Goal: Information Seeking & Learning: Compare options

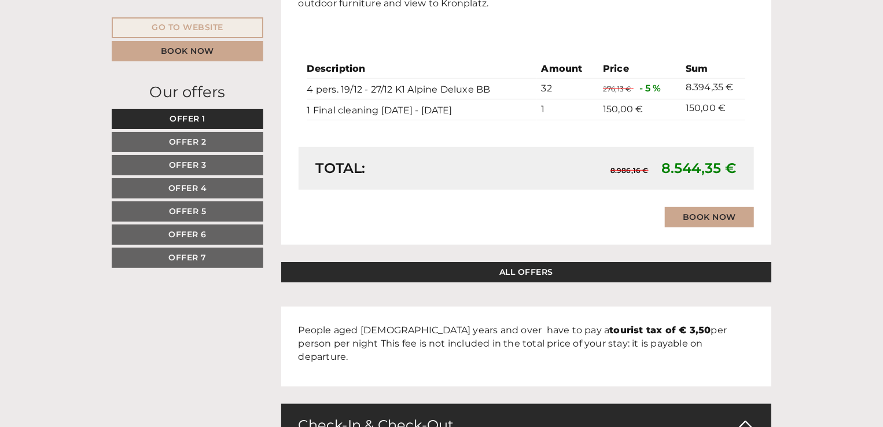
scroll to position [2564, 0]
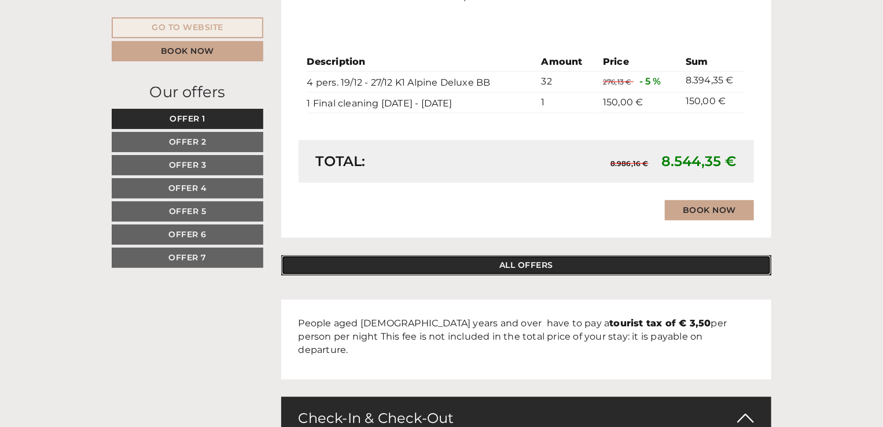
click at [555, 267] on link "ALL OFFERS" at bounding box center [526, 265] width 491 height 20
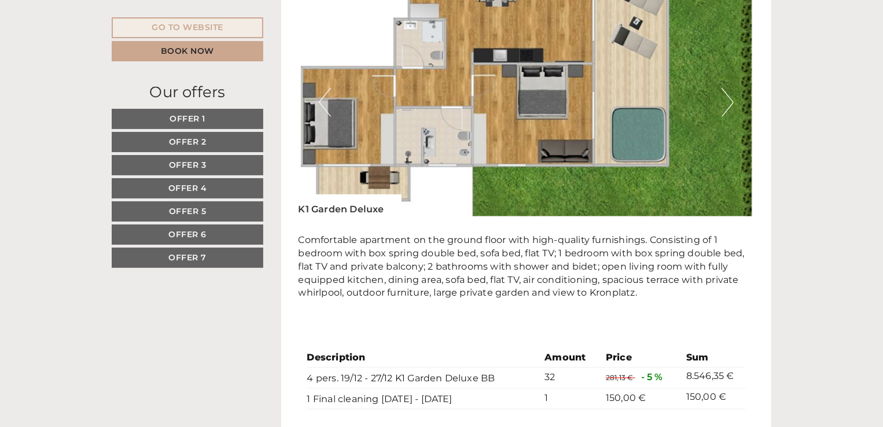
scroll to position [889, 0]
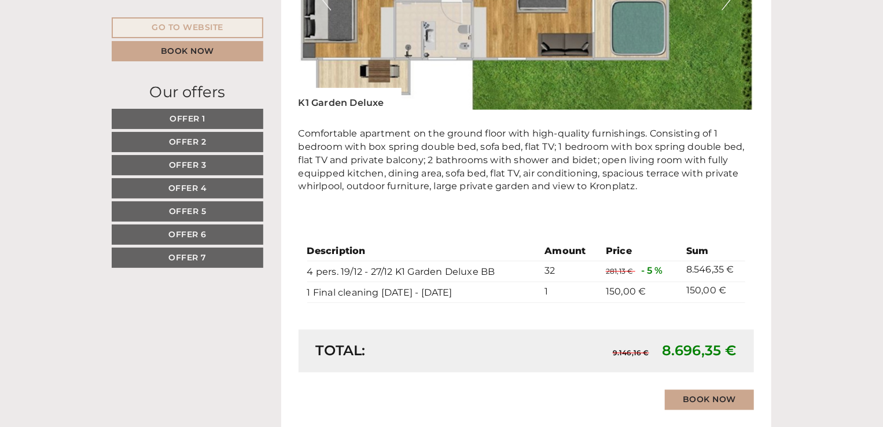
click at [195, 249] on link "Offer 7" at bounding box center [188, 258] width 152 height 20
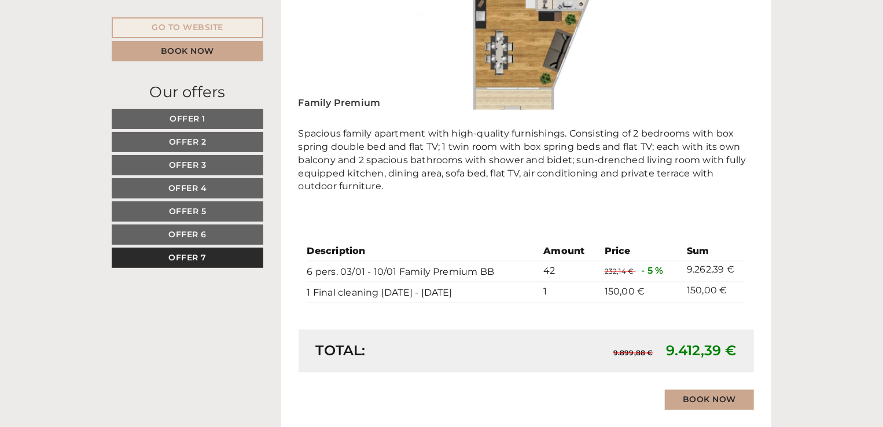
scroll to position [590, 0]
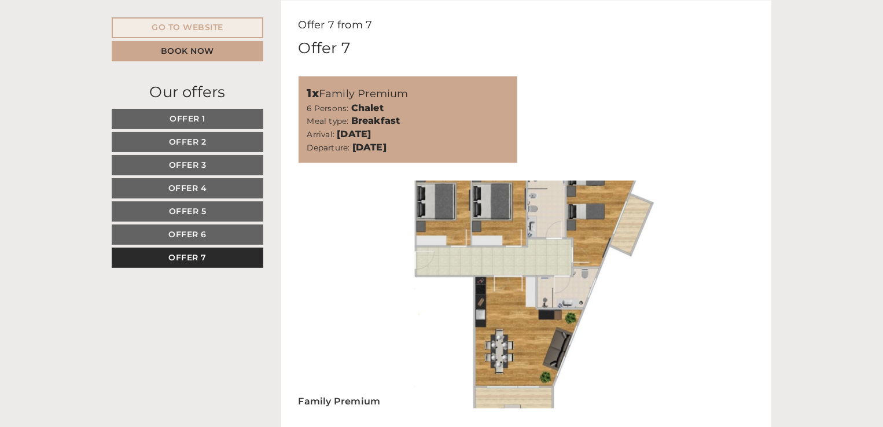
click at [193, 236] on span "Offer 6" at bounding box center [187, 234] width 38 height 10
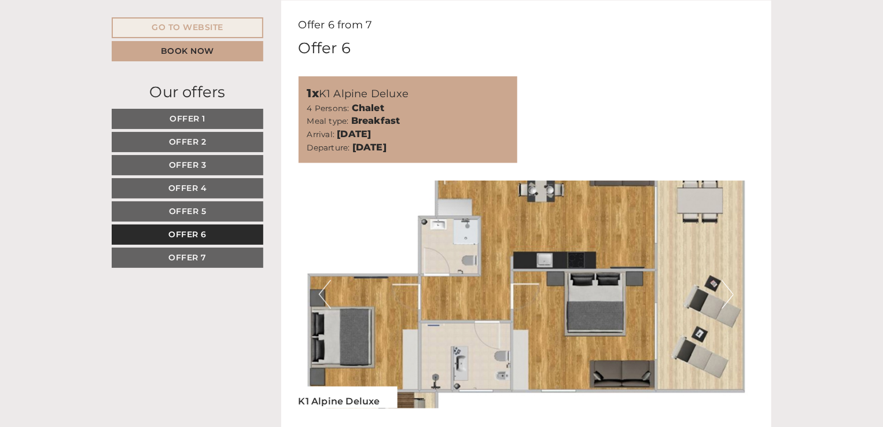
click at [187, 255] on span "Offer 7" at bounding box center [187, 257] width 38 height 10
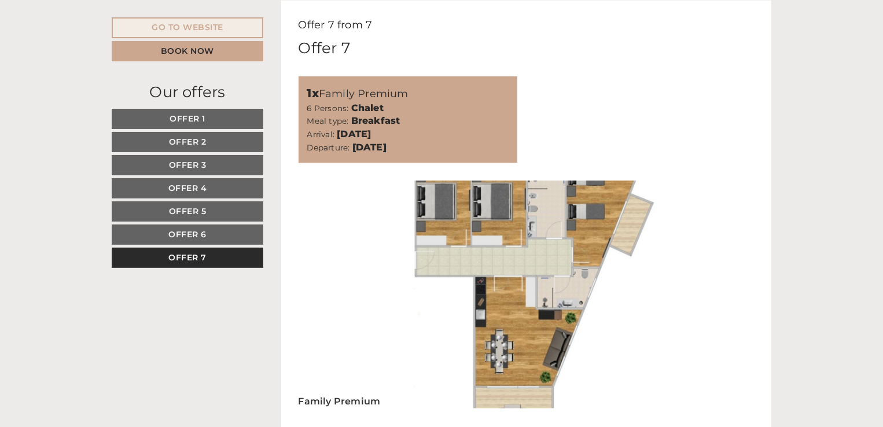
click at [185, 212] on span "Offer 5" at bounding box center [188, 211] width 38 height 10
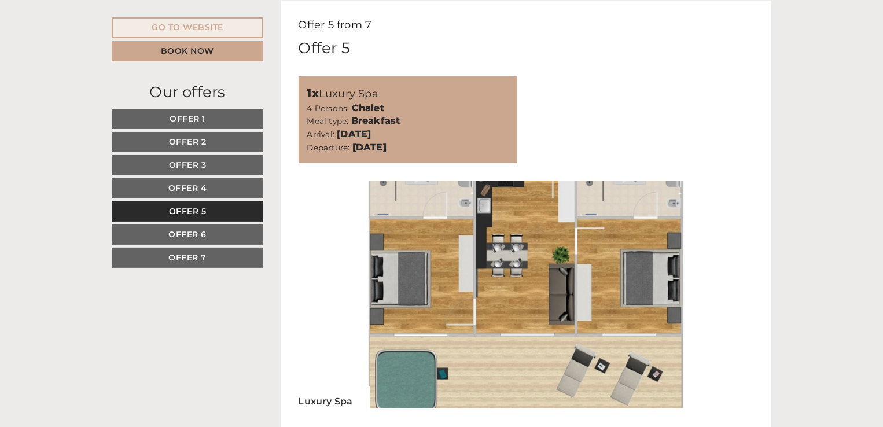
click at [190, 186] on span "Offer 4" at bounding box center [187, 188] width 39 height 10
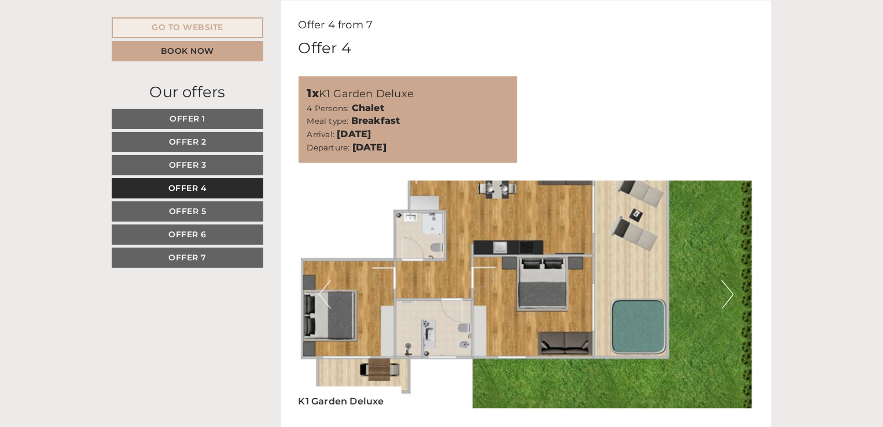
click at [193, 167] on span "Offer 3" at bounding box center [188, 165] width 38 height 10
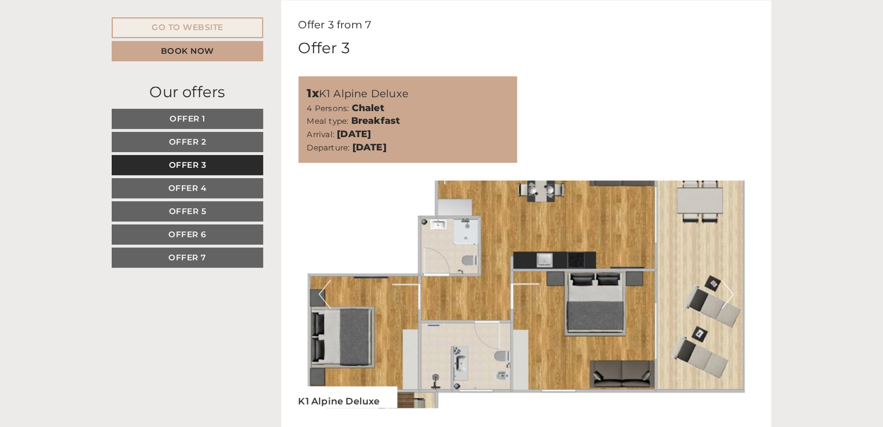
click at [201, 146] on link "Offer 2" at bounding box center [188, 142] width 152 height 20
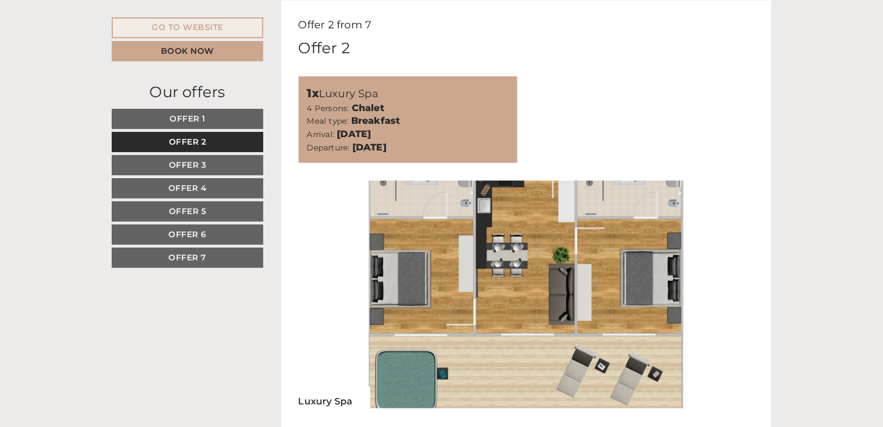
click at [200, 119] on span "Offer 1" at bounding box center [187, 118] width 36 height 10
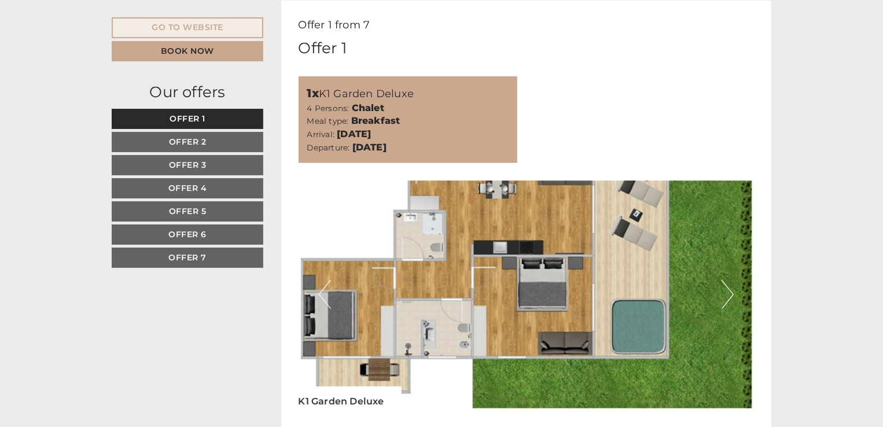
click at [186, 252] on span "Offer 7" at bounding box center [187, 257] width 38 height 10
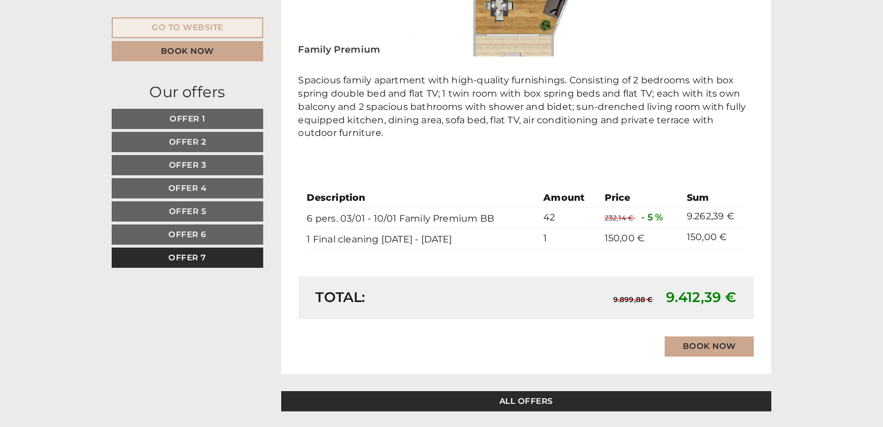
scroll to position [966, 0]
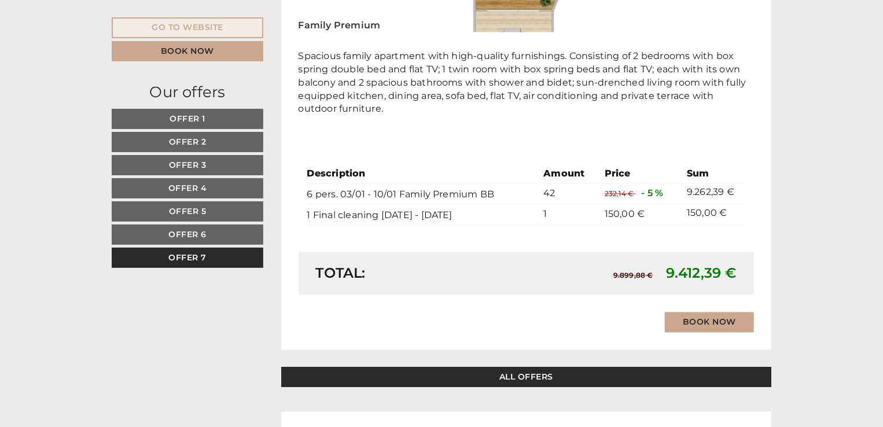
click at [168, 121] on link "Offer 1" at bounding box center [188, 119] width 152 height 20
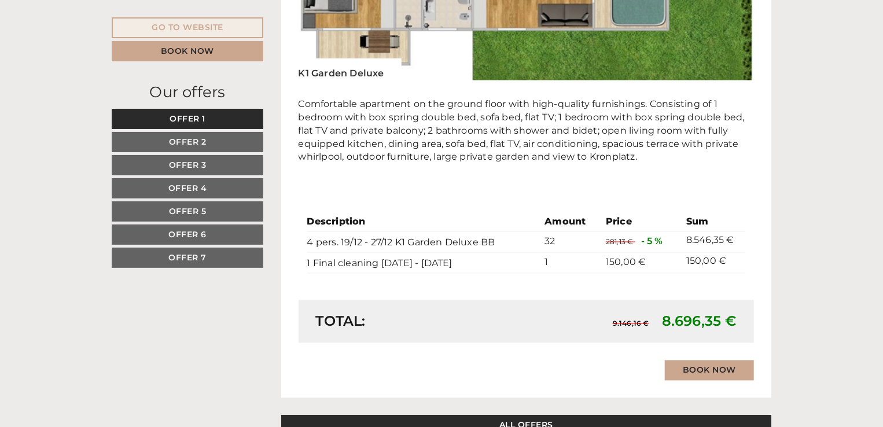
scroll to position [865, 0]
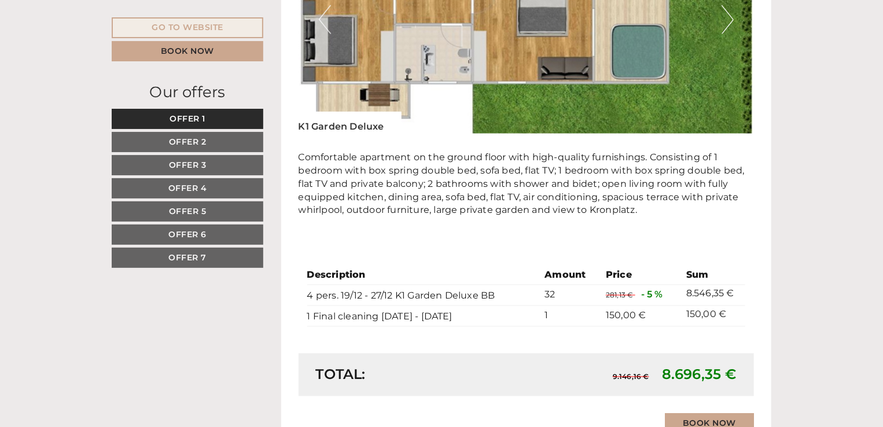
click at [201, 139] on span "Offer 2" at bounding box center [188, 142] width 38 height 10
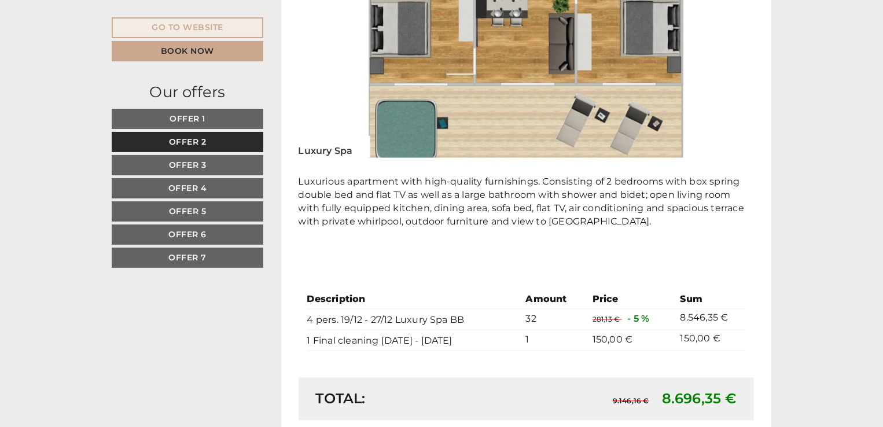
scroll to position [850, 0]
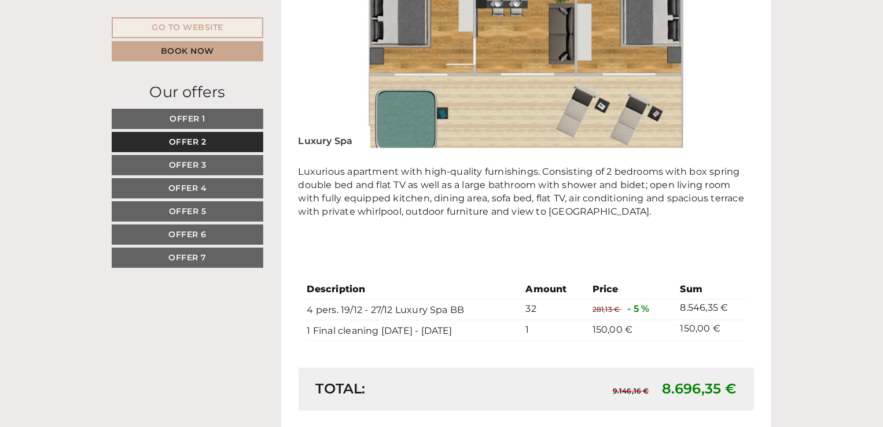
click at [189, 164] on span "Offer 3" at bounding box center [188, 165] width 38 height 10
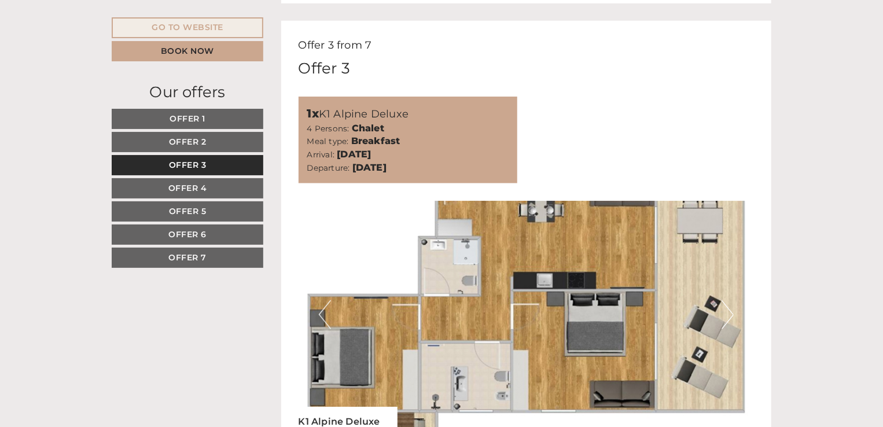
scroll to position [338, 0]
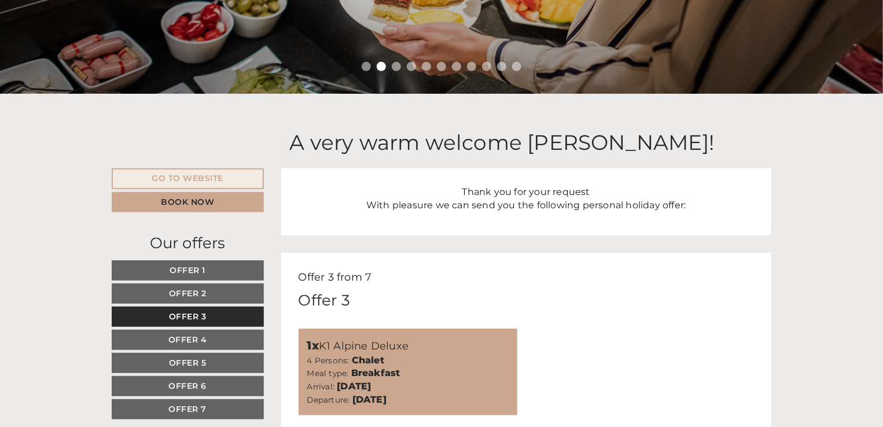
click at [214, 337] on link "Offer 4" at bounding box center [188, 340] width 152 height 20
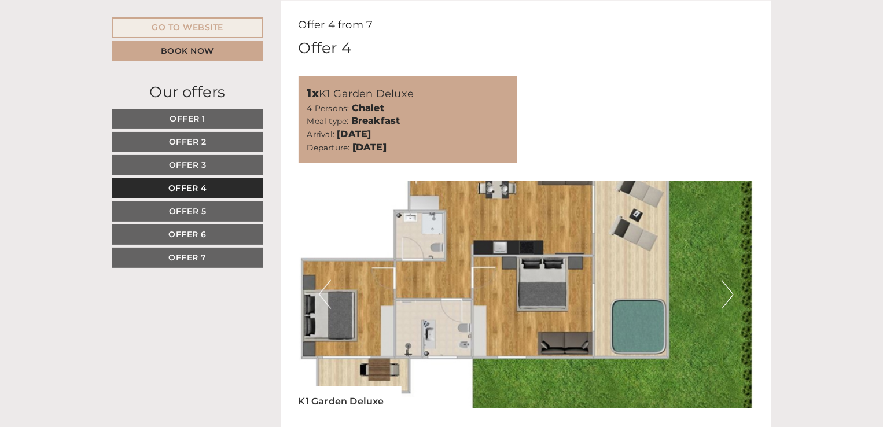
click at [202, 139] on span "Offer 2" at bounding box center [188, 142] width 38 height 10
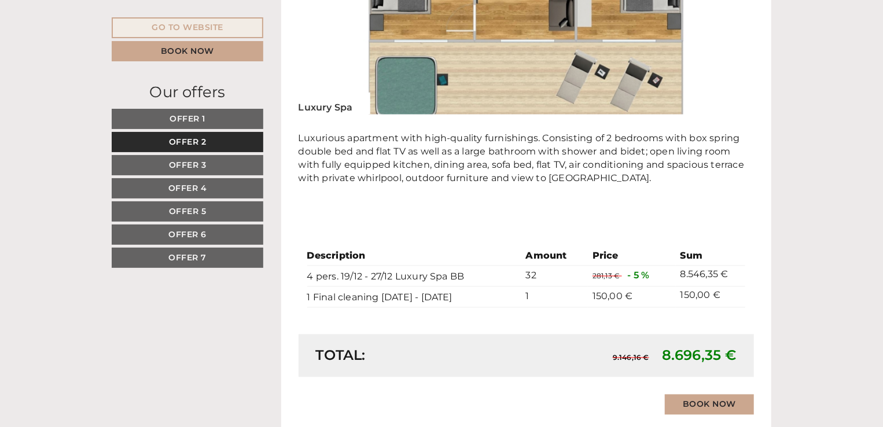
scroll to position [908, 0]
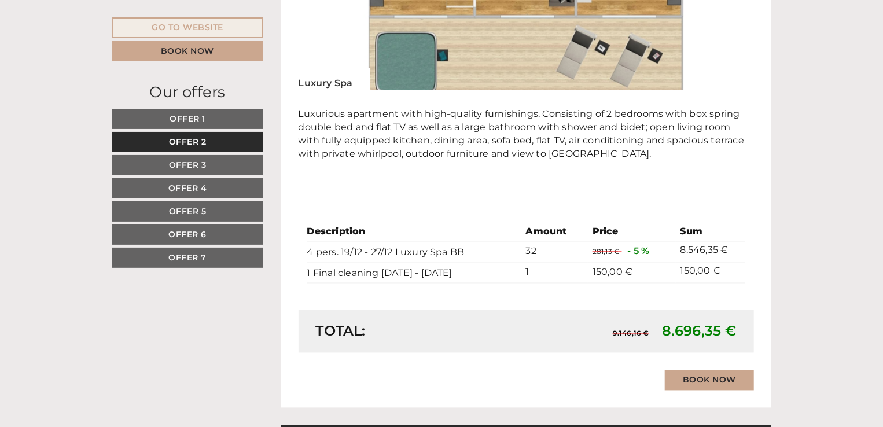
click at [183, 258] on span "Offer 7" at bounding box center [187, 257] width 38 height 10
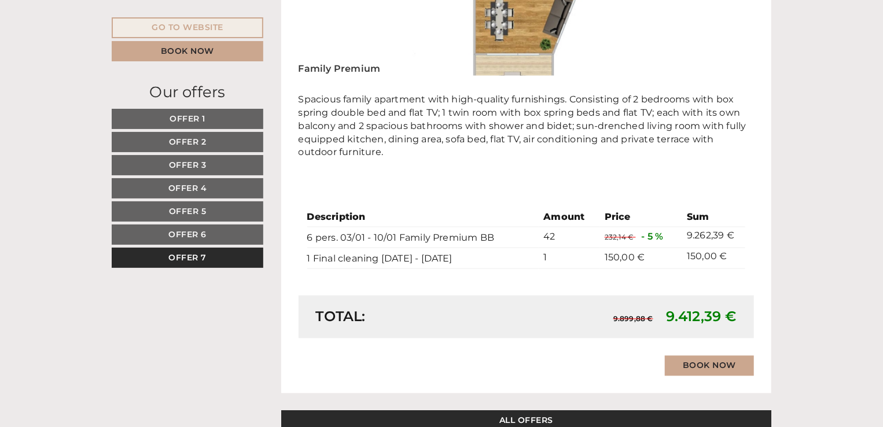
scroll to position [1044, 0]
